Goal: Information Seeking & Learning: Check status

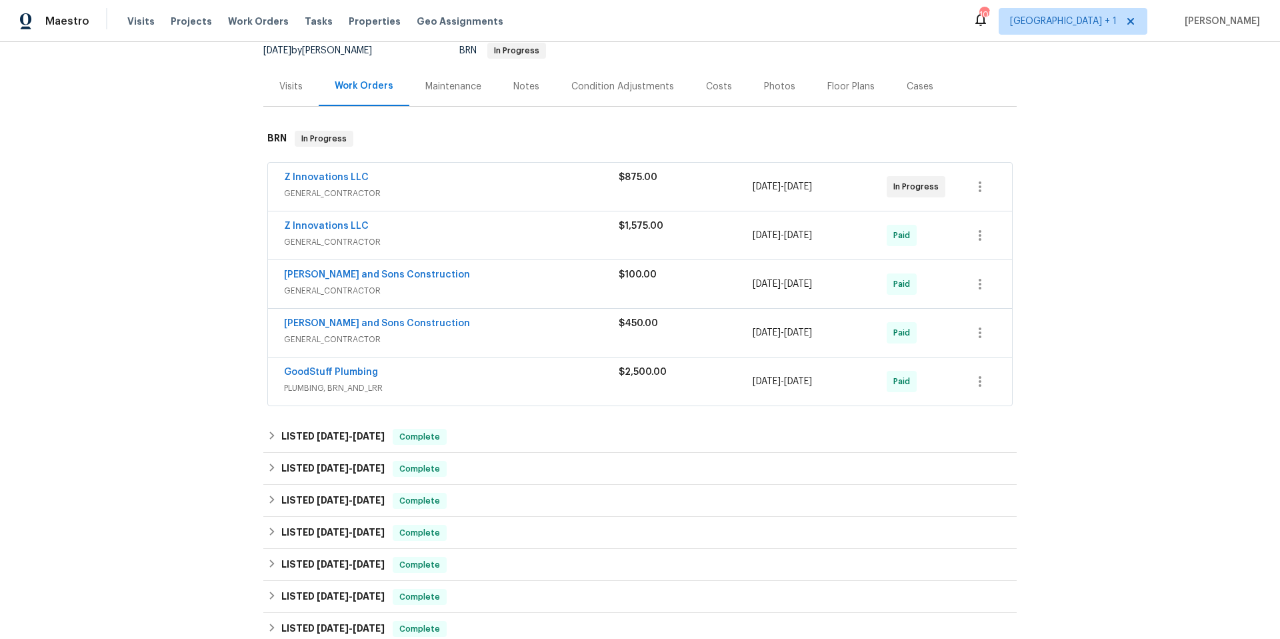
scroll to position [201, 0]
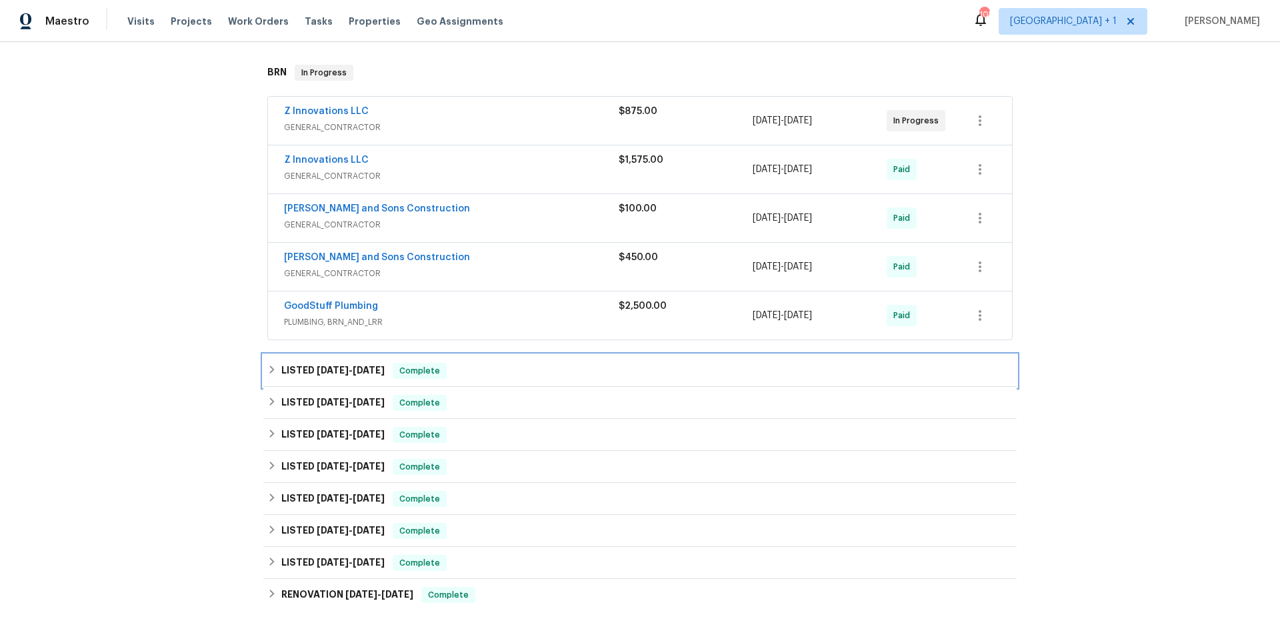
click at [504, 371] on div "LISTED 7/18/25 - 7/21/25 Complete" at bounding box center [639, 371] width 745 height 16
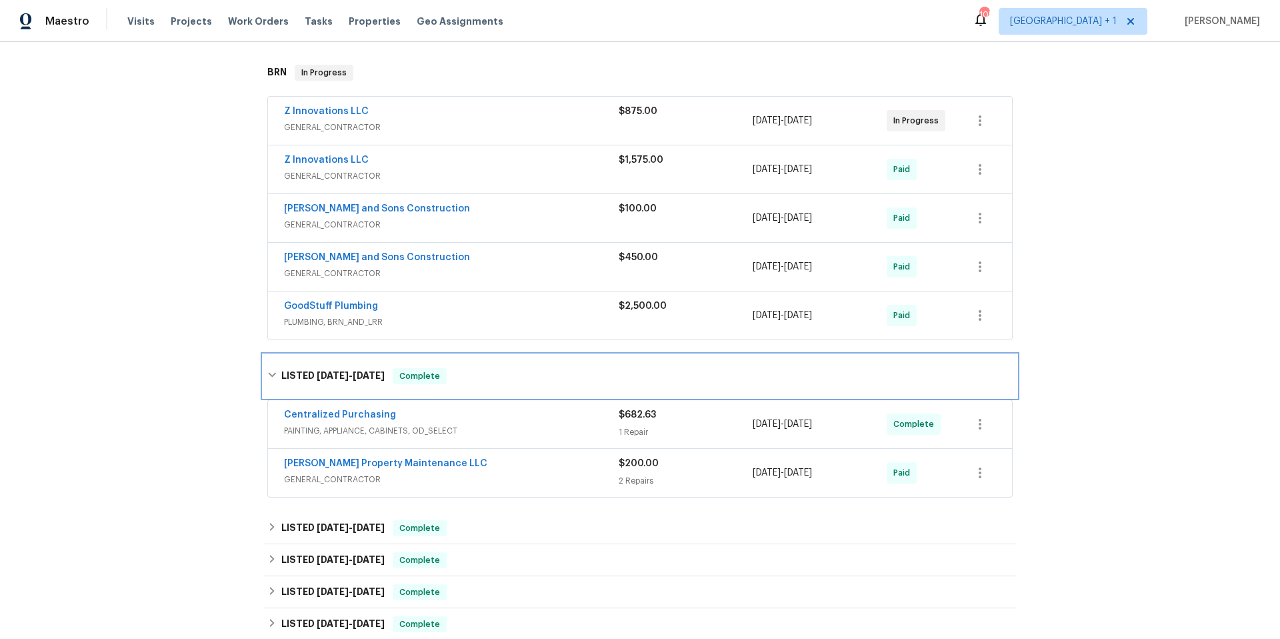
click at [504, 371] on div "LISTED 7/18/25 - 7/21/25 Complete" at bounding box center [639, 376] width 745 height 16
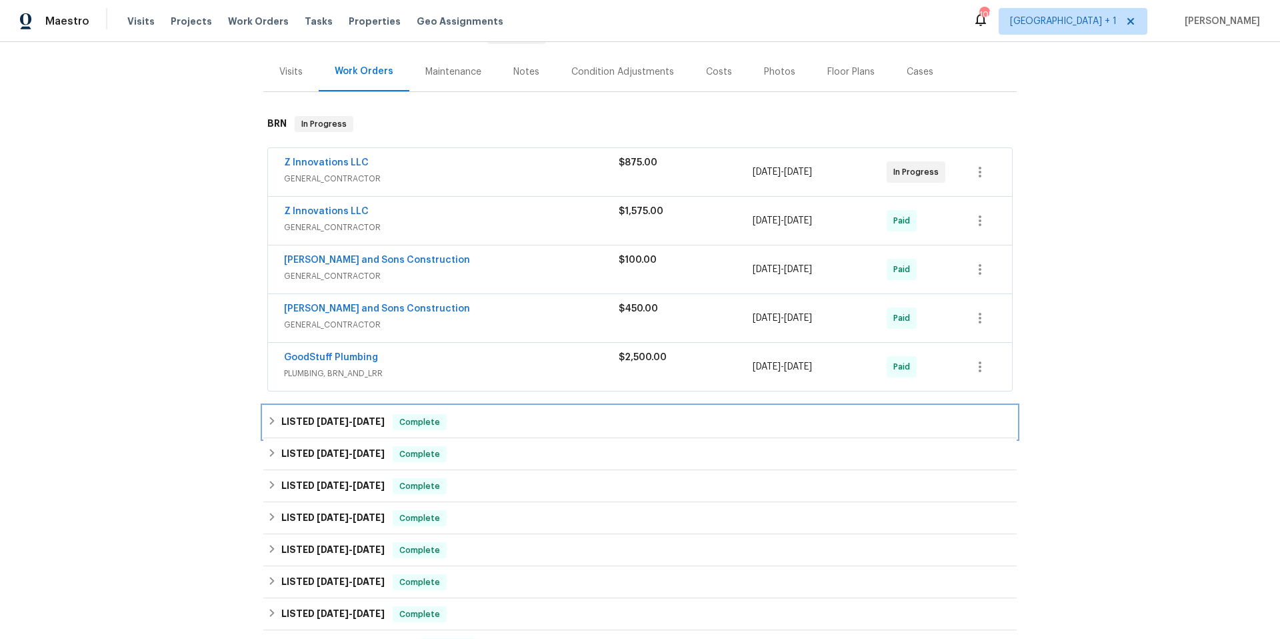
scroll to position [46, 0]
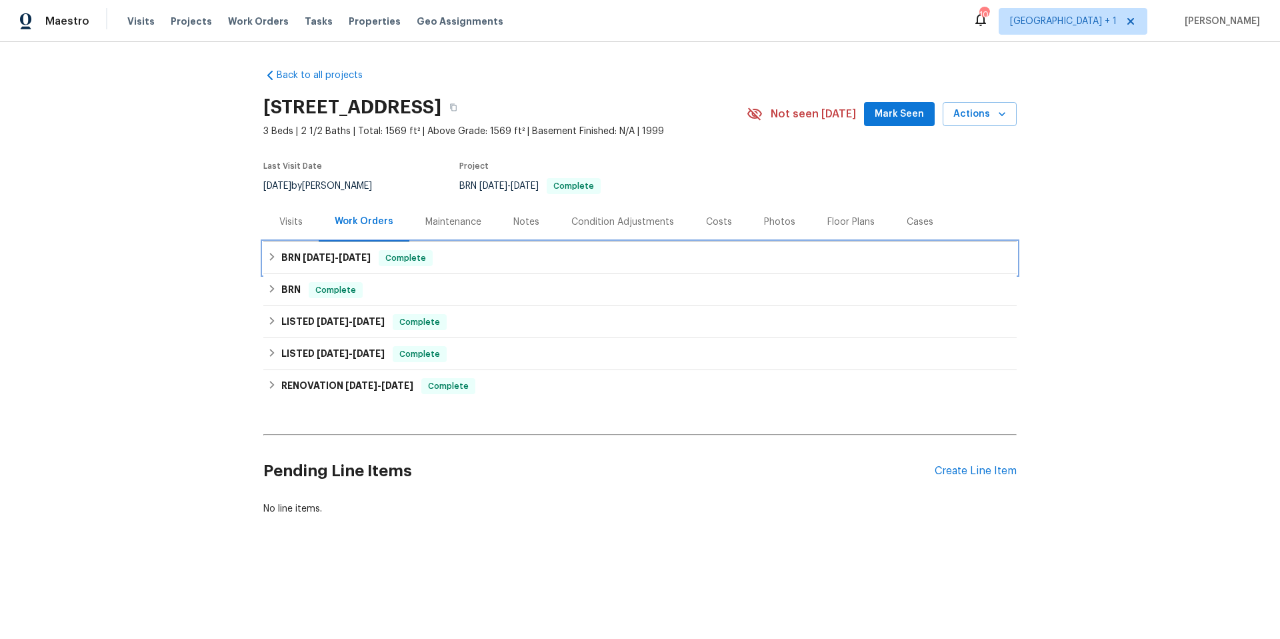
click at [516, 257] on div "BRN [DATE] - [DATE] Complete" at bounding box center [639, 258] width 745 height 16
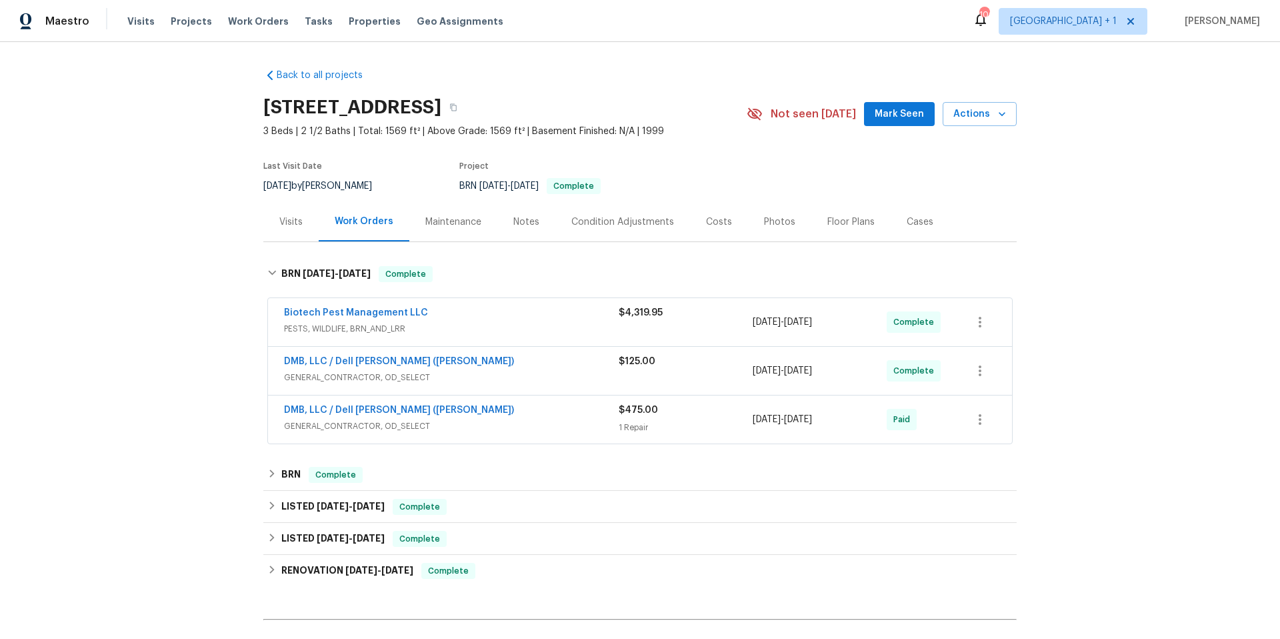
click at [525, 363] on div "DMB, LLC / Dell [PERSON_NAME] ([PERSON_NAME])" at bounding box center [451, 363] width 335 height 16
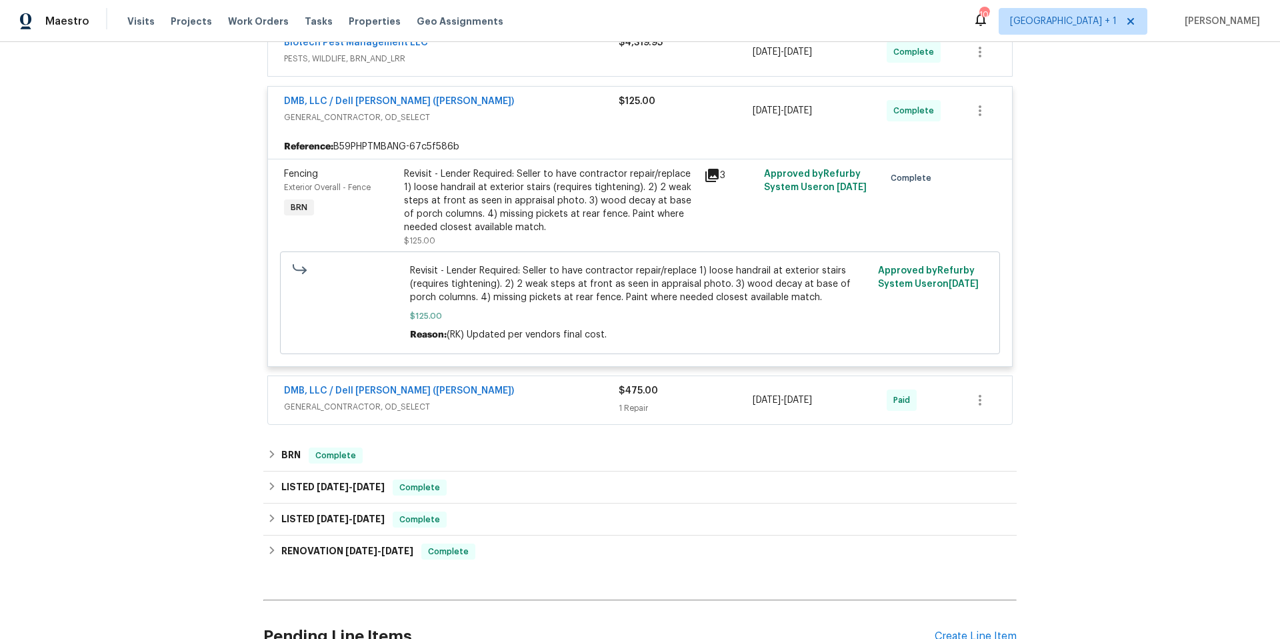
scroll to position [272, 0]
click at [505, 397] on div "DMB, LLC / Dell [PERSON_NAME] ([PERSON_NAME])" at bounding box center [451, 390] width 335 height 16
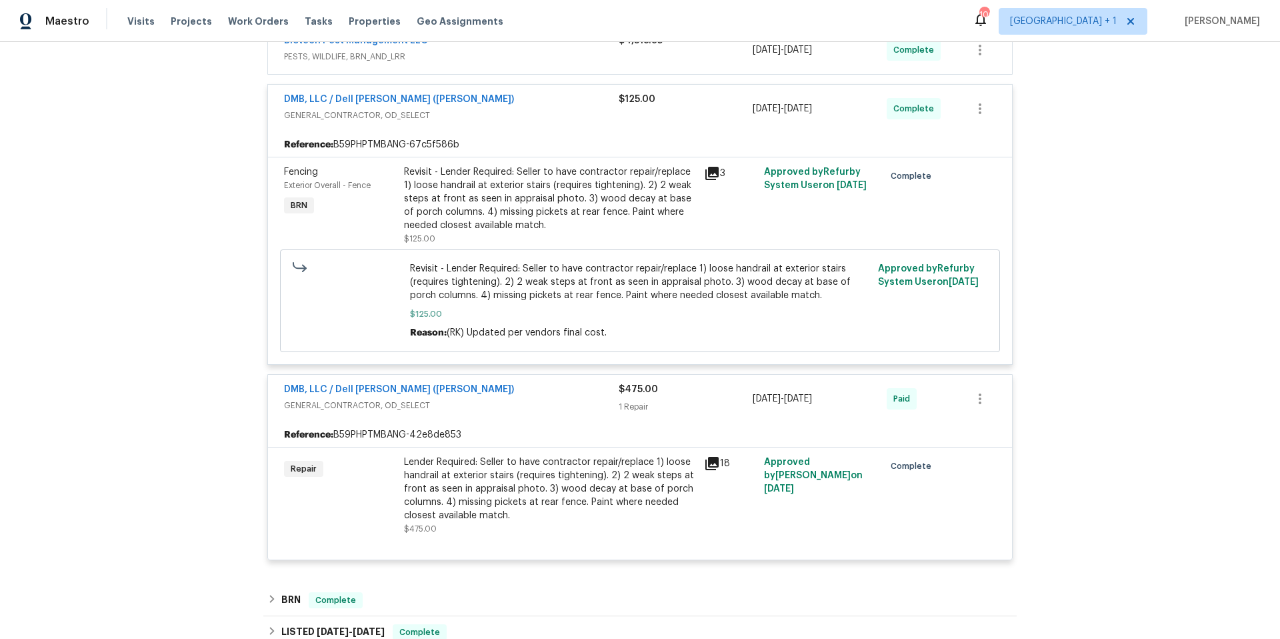
click at [708, 466] on icon at bounding box center [712, 463] width 16 height 16
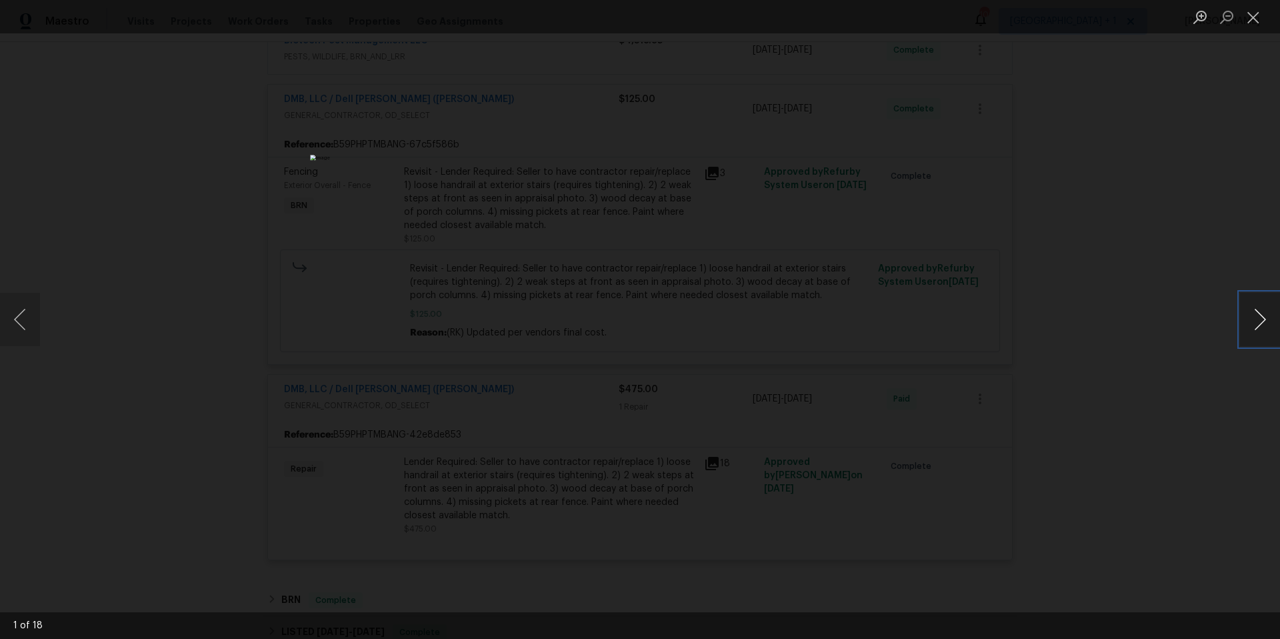
click at [1252, 329] on button "Next image" at bounding box center [1260, 319] width 40 height 53
click at [1252, 328] on button "Next image" at bounding box center [1260, 319] width 40 height 53
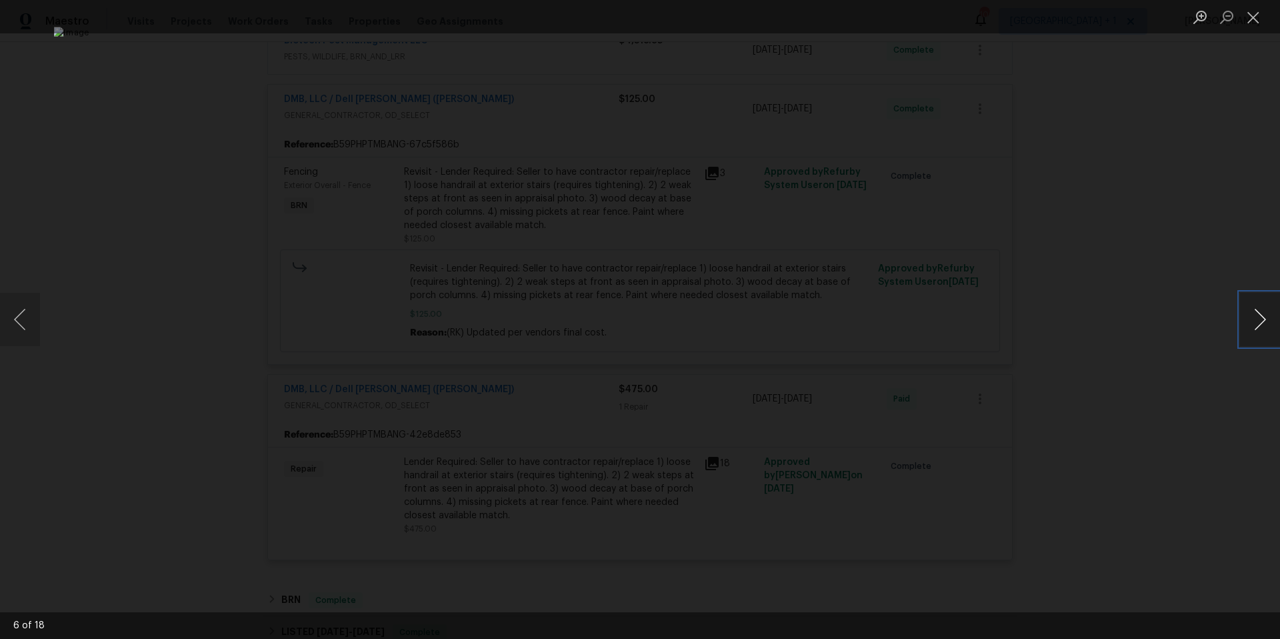
click at [1252, 328] on button "Next image" at bounding box center [1260, 319] width 40 height 53
click at [1252, 327] on button "Next image" at bounding box center [1260, 319] width 40 height 53
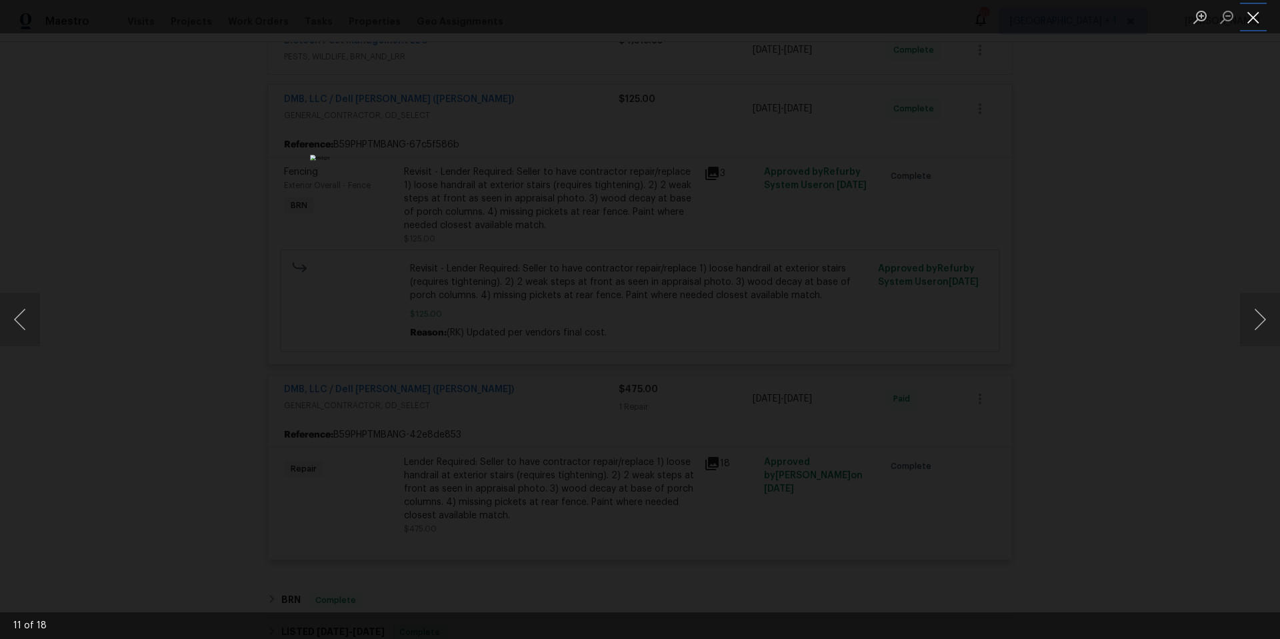
click at [1251, 25] on button "Close lightbox" at bounding box center [1253, 16] width 27 height 23
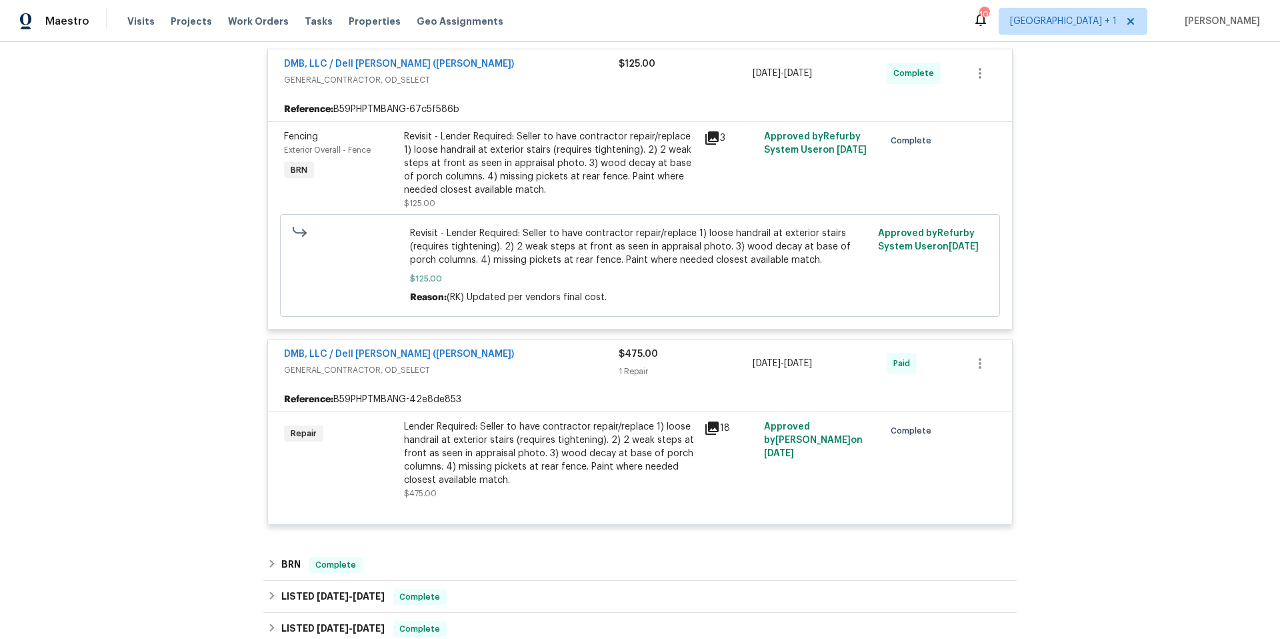
scroll to position [560, 0]
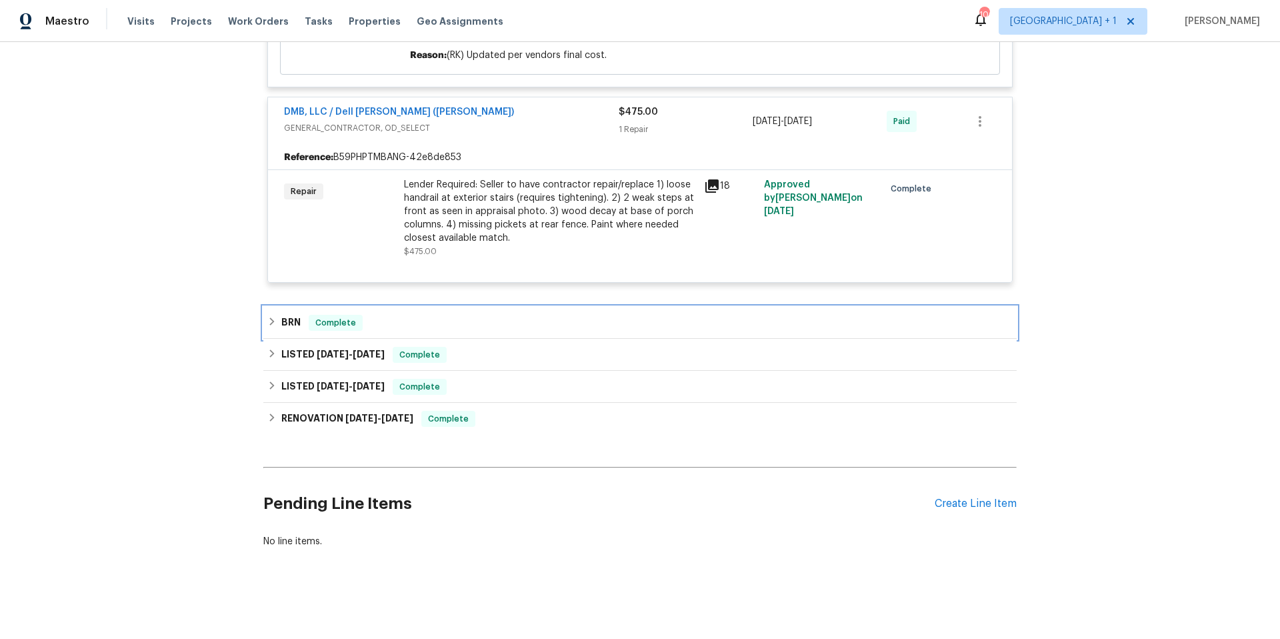
click at [533, 315] on div "BRN Complete" at bounding box center [639, 323] width 745 height 16
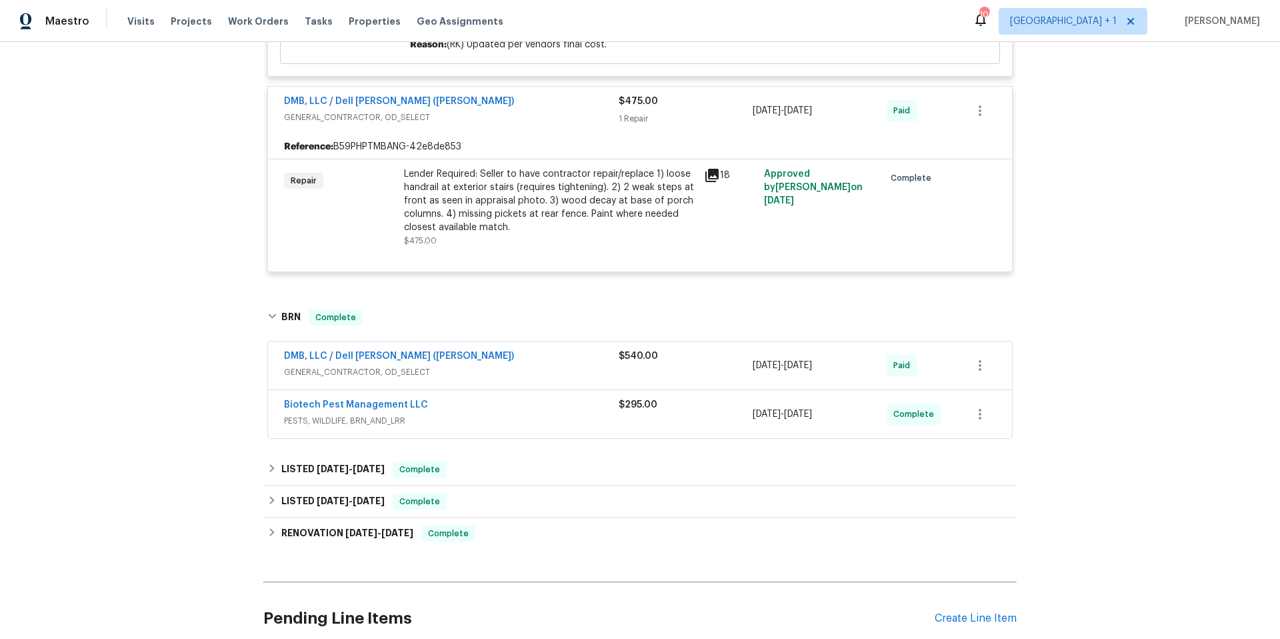
click at [555, 357] on div "DMB, LLC / Dell [PERSON_NAME] ([PERSON_NAME])" at bounding box center [451, 357] width 335 height 16
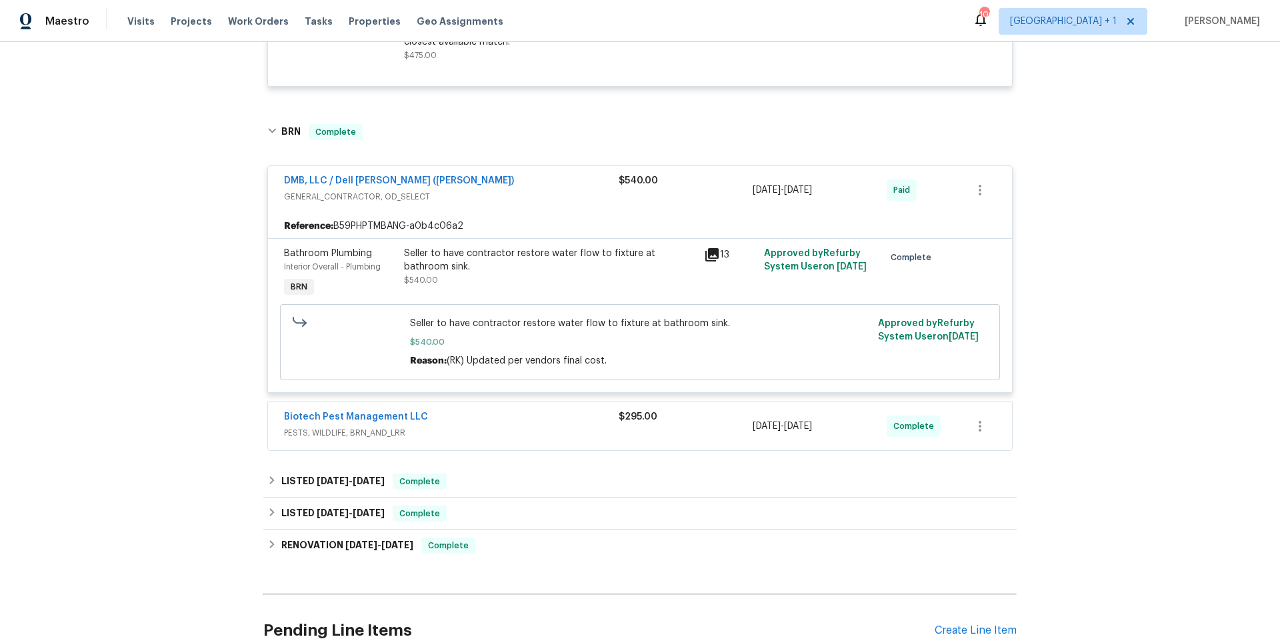
scroll to position [802, 0]
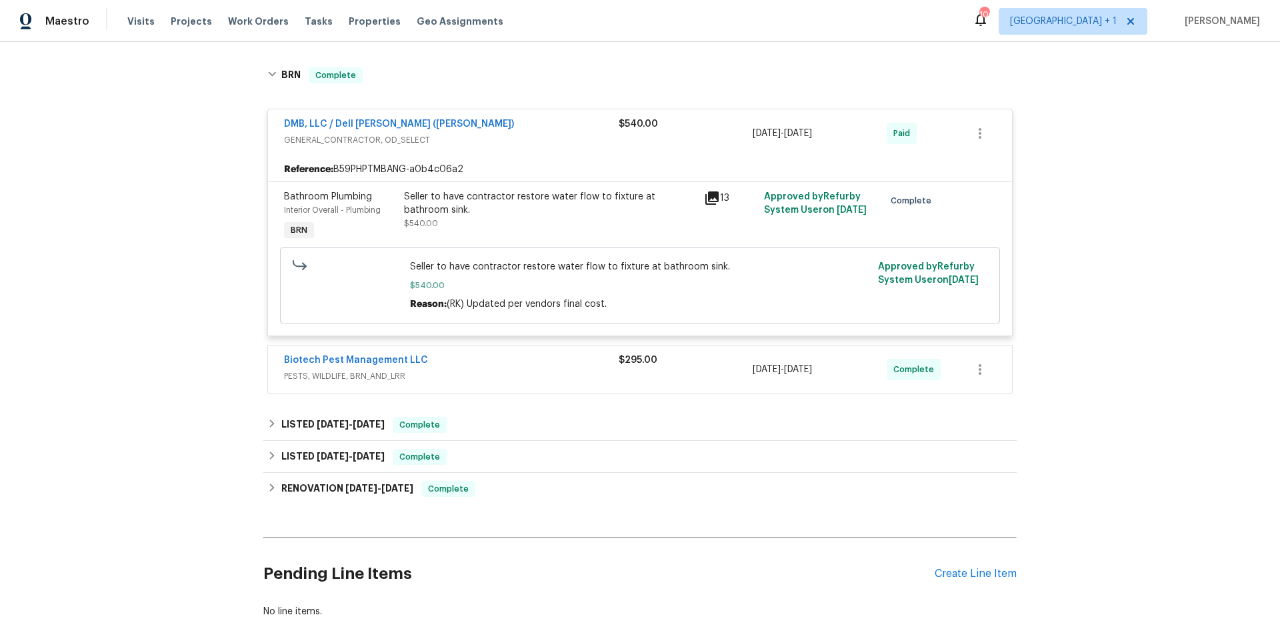
click at [560, 373] on span "PESTS, WILDLIFE, BRN_AND_LRR" at bounding box center [451, 375] width 335 height 13
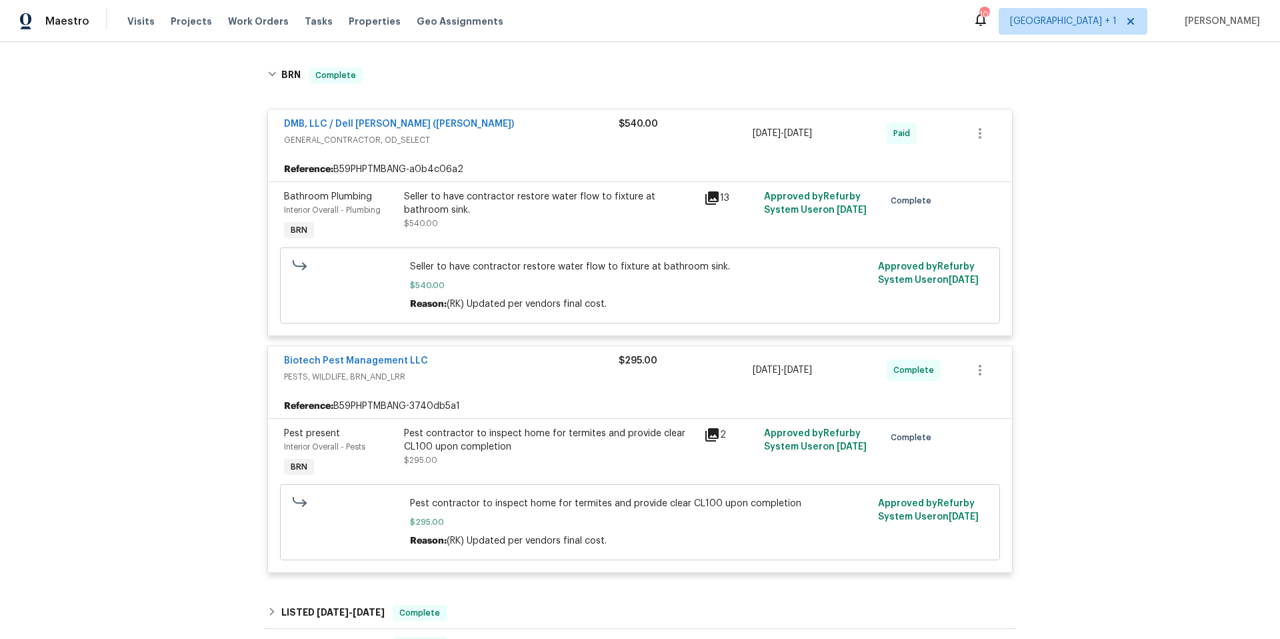
scroll to position [373, 0]
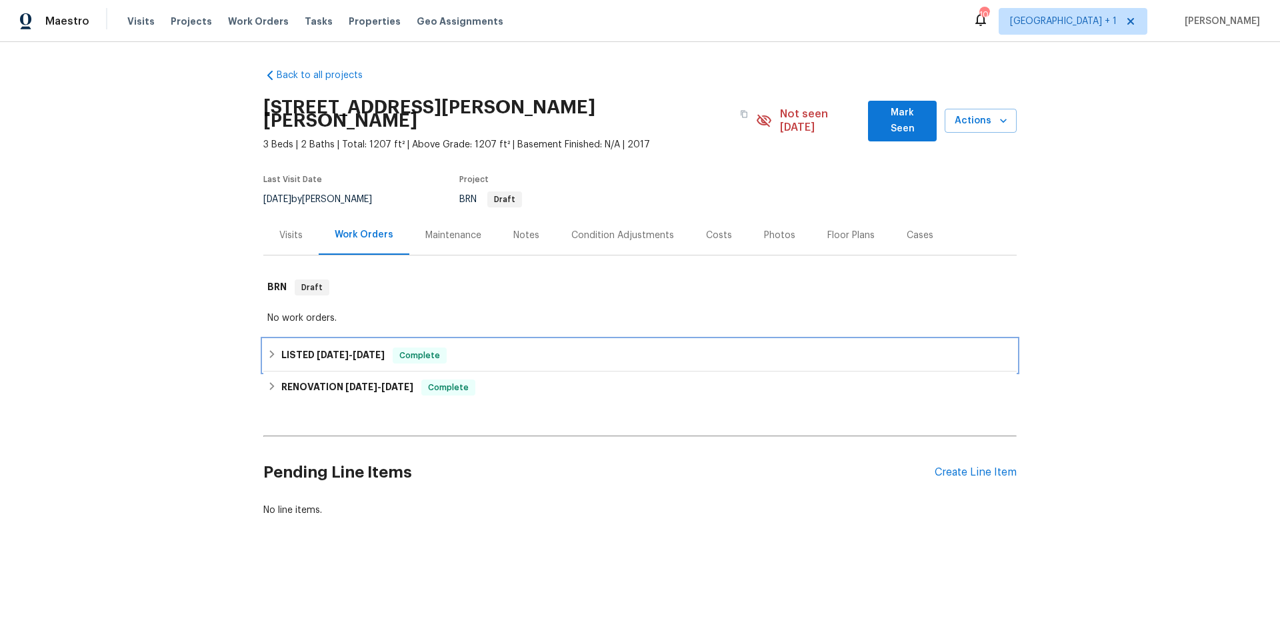
click at [549, 349] on div "LISTED 4/22/25 - 4/23/25 Complete" at bounding box center [639, 355] width 745 height 16
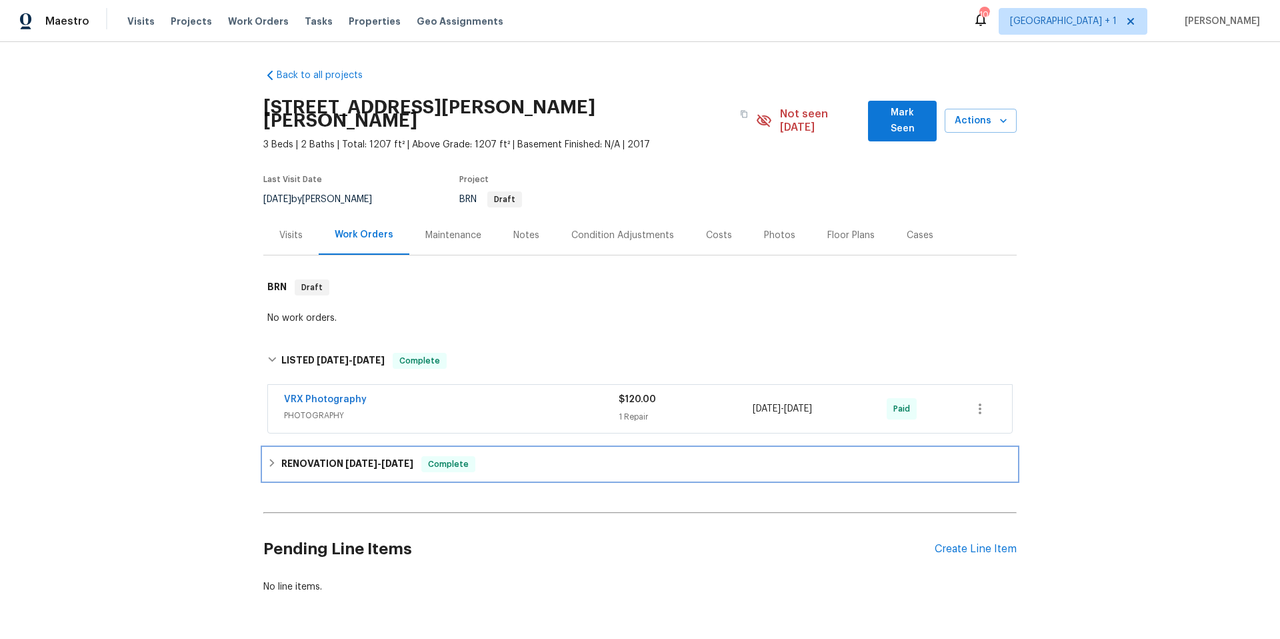
click at [559, 456] on div "RENOVATION 4/17/25 - 4/18/25 Complete" at bounding box center [639, 464] width 745 height 16
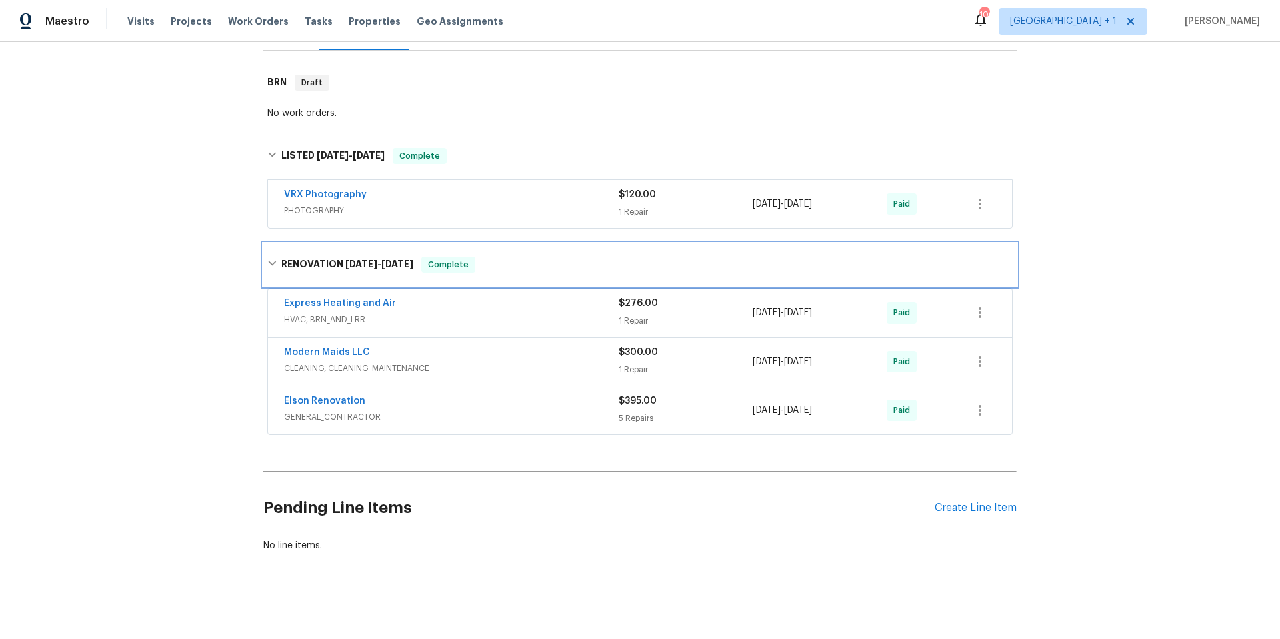
scroll to position [205, 0]
